Goal: Task Accomplishment & Management: Manage account settings

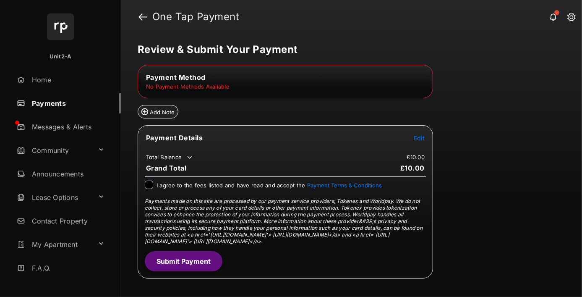
click at [190, 83] on td "No Payment Methods Available" at bounding box center [188, 87] width 84 height 8
click at [418, 134] on span "Edit" at bounding box center [419, 137] width 11 height 7
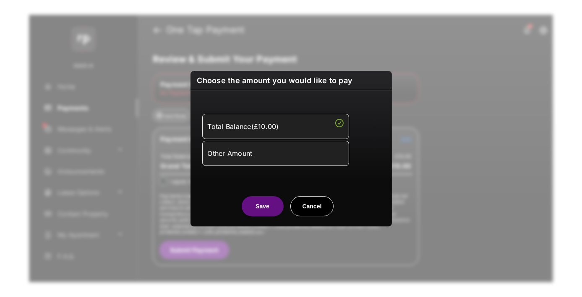
click at [260, 207] on button "Save" at bounding box center [263, 206] width 42 height 20
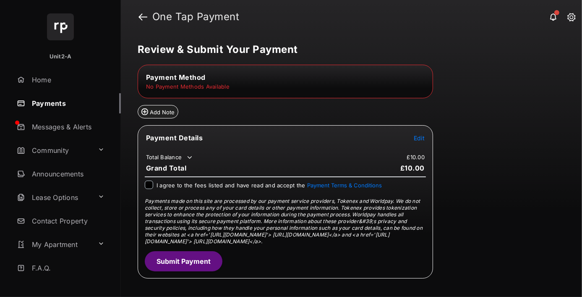
click at [208, 86] on td "No Payment Methods Available" at bounding box center [188, 87] width 84 height 8
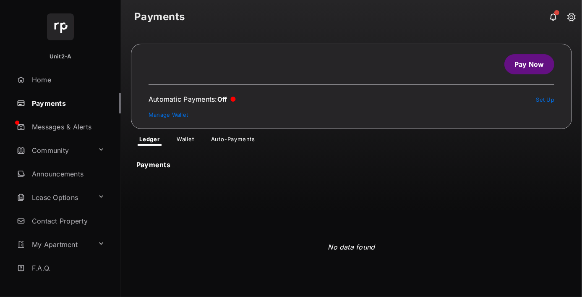
click at [183, 134] on span "Pay Now Automatic Payments : Off Set Up Manage Wallet Ledger Wallet Auto-Paymen…" at bounding box center [351, 95] width 441 height 102
click at [177, 137] on link "Wallet" at bounding box center [185, 141] width 31 height 10
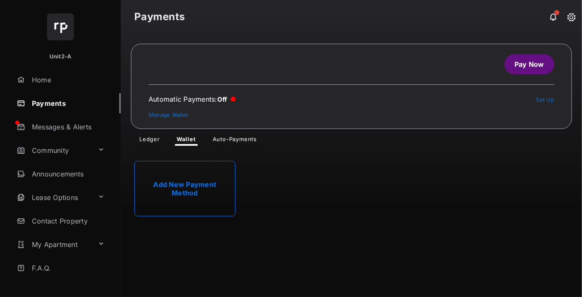
click at [188, 188] on link "Add New Payment Method" at bounding box center [184, 188] width 101 height 55
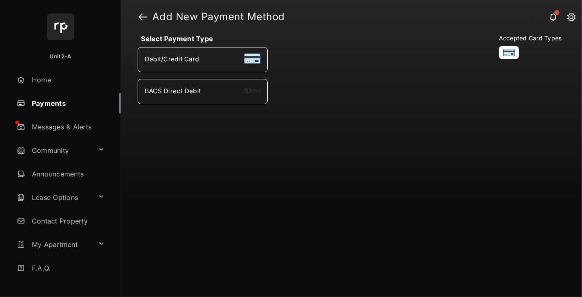
click at [181, 59] on span "Debit/Credit Card" at bounding box center [172, 59] width 54 height 8
